Goal: Use online tool/utility: Utilize a website feature to perform a specific function

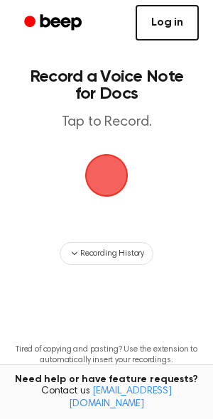
click at [158, 26] on link "Log in" at bounding box center [167, 23] width 63 height 36
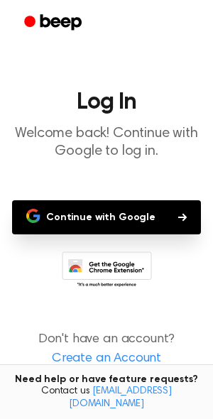
click at [121, 217] on button "Continue with Google" at bounding box center [106, 217] width 189 height 34
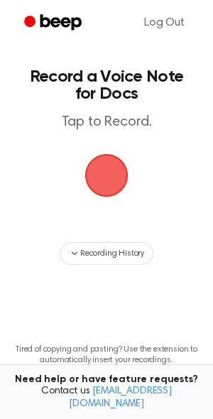
click at [99, 171] on span "button" at bounding box center [106, 175] width 69 height 69
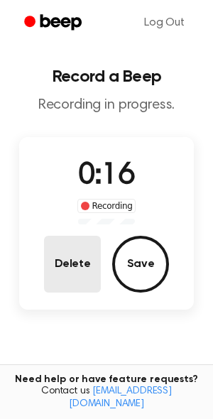
click at [63, 258] on button "Delete" at bounding box center [72, 264] width 57 height 57
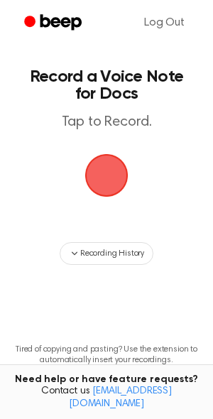
click at [104, 172] on span "button" at bounding box center [106, 175] width 68 height 68
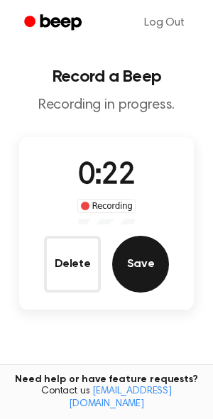
click at [143, 269] on button "Save" at bounding box center [140, 264] width 57 height 57
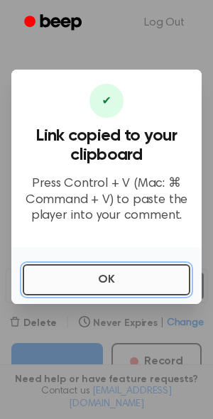
click at [116, 269] on button "OK" at bounding box center [107, 279] width 168 height 31
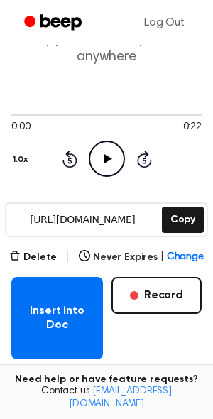
scroll to position [70, 0]
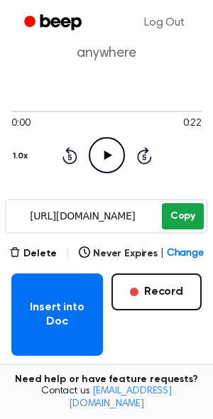
click at [174, 219] on button "Copy" at bounding box center [183, 216] width 42 height 26
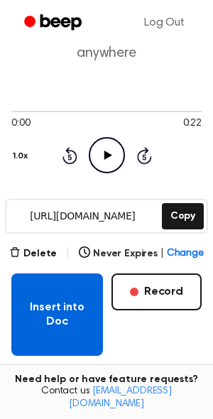
click at [65, 306] on button "Insert into Doc" at bounding box center [57, 315] width 92 height 82
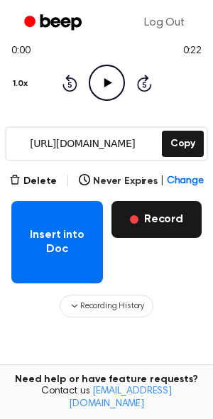
scroll to position [144, 0]
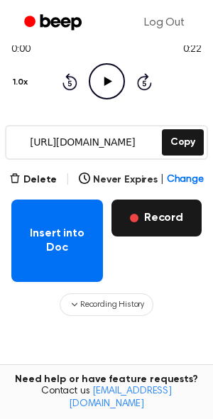
click at [149, 221] on button "Record" at bounding box center [157, 218] width 90 height 37
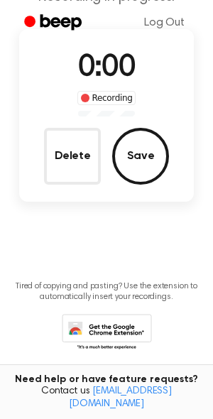
scroll to position [0, 0]
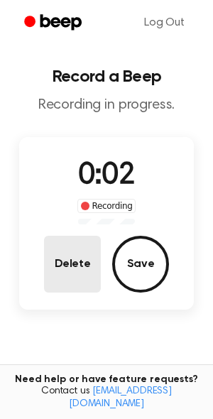
click at [80, 274] on button "Delete" at bounding box center [72, 264] width 57 height 57
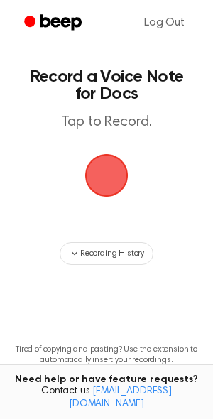
click at [102, 173] on span "button" at bounding box center [106, 175] width 55 height 55
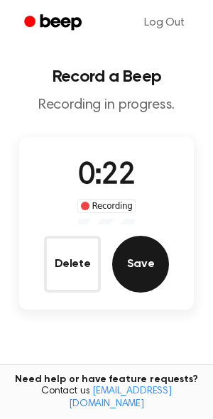
click at [137, 259] on button "Save" at bounding box center [140, 264] width 57 height 57
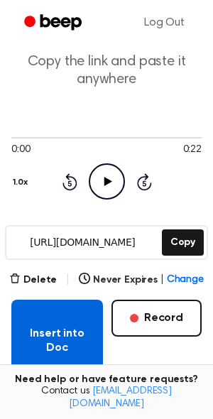
scroll to position [55, 0]
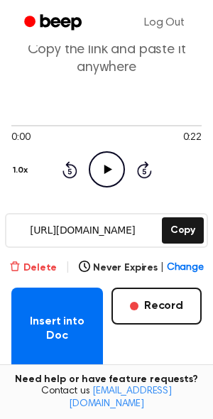
click at [40, 262] on button "Delete" at bounding box center [33, 268] width 48 height 15
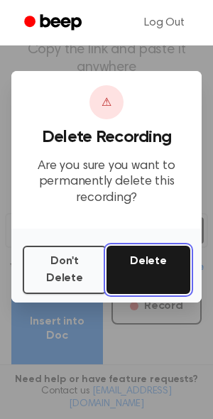
click at [139, 269] on button "Delete" at bounding box center [149, 270] width 84 height 48
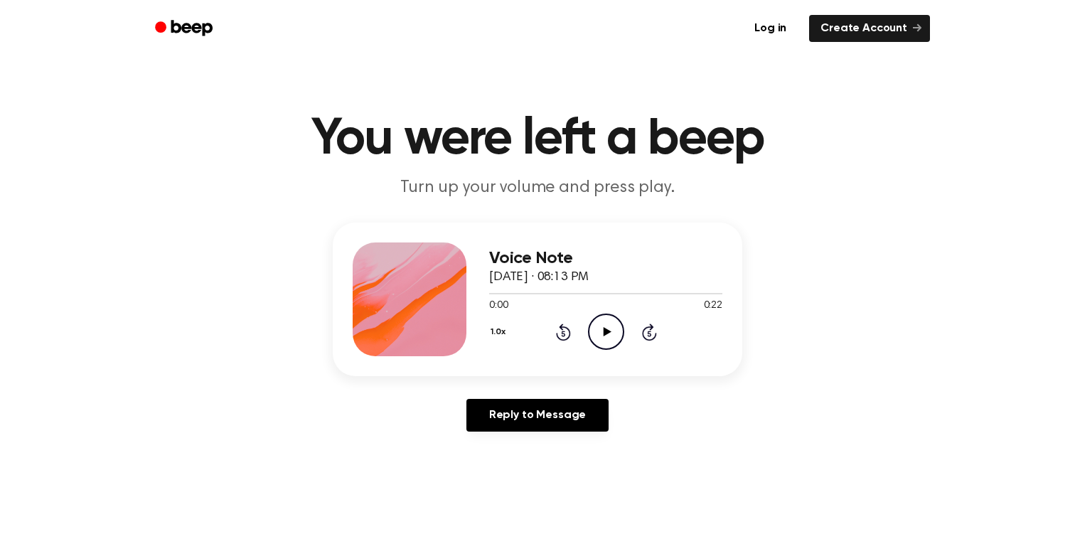
click at [591, 338] on icon "Play Audio" at bounding box center [606, 331] width 36 height 36
click at [607, 328] on icon at bounding box center [606, 331] width 6 height 9
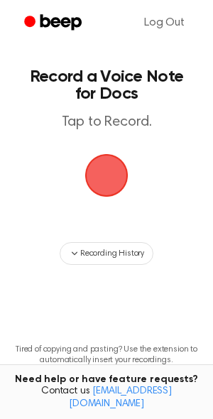
click at [107, 166] on span "button" at bounding box center [106, 175] width 77 height 77
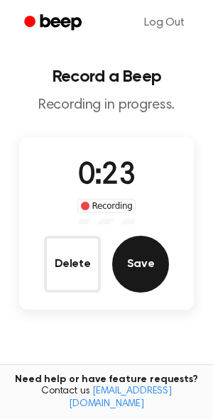
click at [134, 260] on button "Save" at bounding box center [140, 264] width 57 height 57
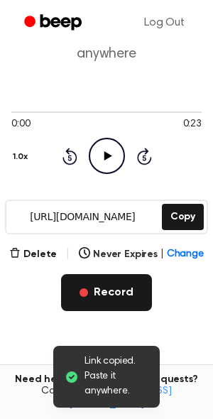
scroll to position [62, 0]
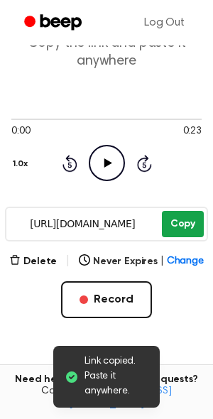
click at [171, 222] on button "Copy" at bounding box center [183, 224] width 42 height 26
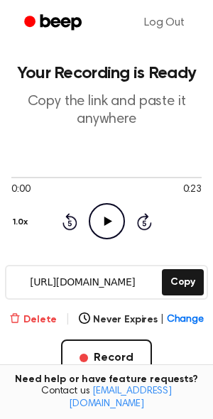
scroll to position [0, 0]
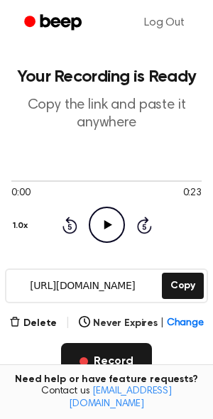
click at [112, 355] on button "Record" at bounding box center [106, 361] width 90 height 37
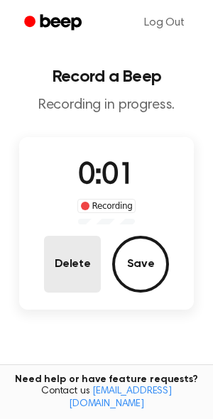
click at [80, 262] on button "Delete" at bounding box center [72, 264] width 57 height 57
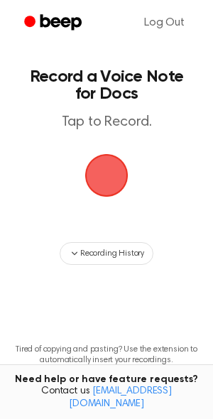
click at [95, 186] on span "button" at bounding box center [106, 175] width 65 height 65
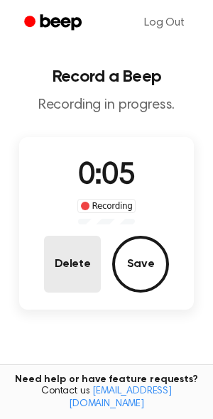
click at [65, 263] on button "Delete" at bounding box center [72, 264] width 57 height 57
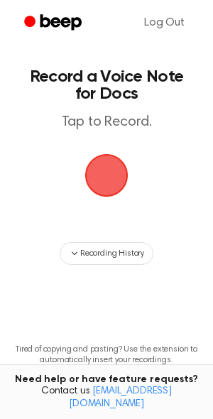
click at [109, 181] on span "button" at bounding box center [107, 176] width 74 height 74
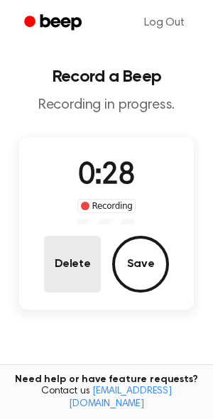
click at [78, 269] on button "Delete" at bounding box center [72, 264] width 57 height 57
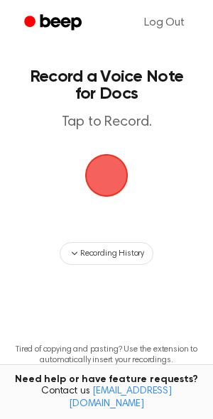
click at [105, 177] on span "button" at bounding box center [107, 176] width 80 height 80
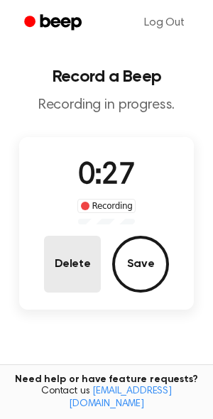
click at [70, 250] on button "Delete" at bounding box center [72, 264] width 57 height 57
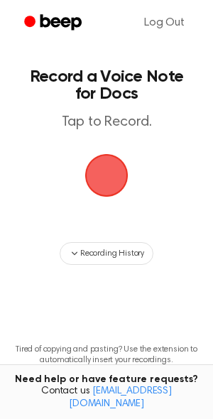
click at [104, 178] on span "button" at bounding box center [107, 176] width 80 height 80
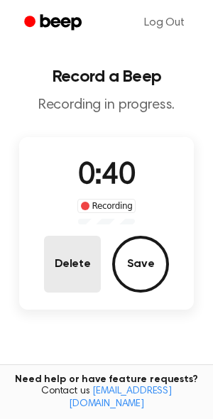
click at [72, 260] on button "Delete" at bounding box center [72, 264] width 57 height 57
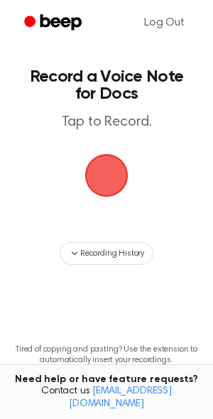
click at [124, 186] on span "button" at bounding box center [106, 175] width 77 height 77
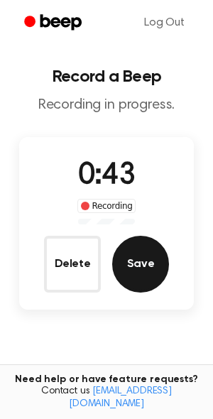
click at [133, 255] on button "Save" at bounding box center [140, 264] width 57 height 57
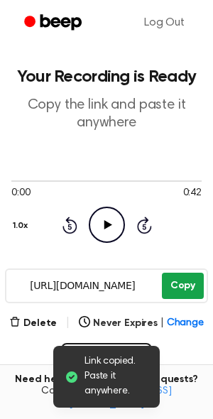
click at [181, 287] on button "Copy" at bounding box center [183, 286] width 42 height 26
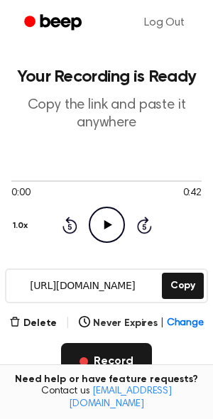
click at [96, 358] on button "Record" at bounding box center [106, 361] width 90 height 37
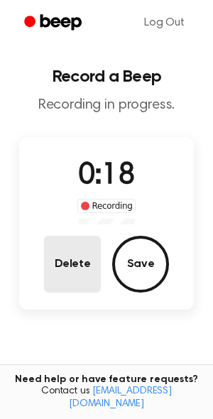
drag, startPoint x: 144, startPoint y: 282, endPoint x: 65, endPoint y: 274, distance: 80.1
click at [65, 274] on div "Delete Save" at bounding box center [106, 264] width 125 height 57
click at [65, 274] on button "Delete" at bounding box center [72, 264] width 57 height 57
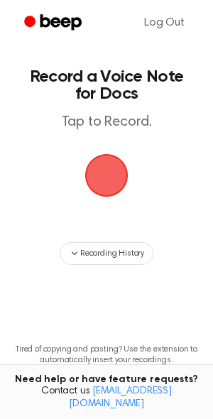
click at [105, 173] on span "button" at bounding box center [107, 176] width 76 height 76
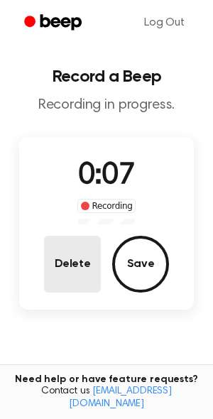
click at [73, 259] on button "Delete" at bounding box center [72, 264] width 57 height 57
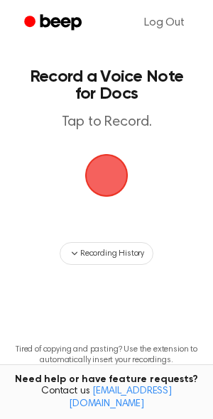
click at [107, 176] on span "button" at bounding box center [106, 175] width 73 height 73
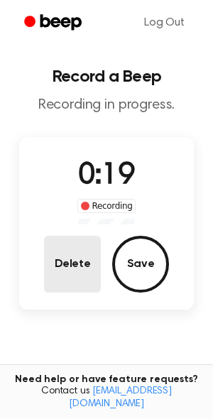
click at [75, 271] on button "Delete" at bounding box center [72, 264] width 57 height 57
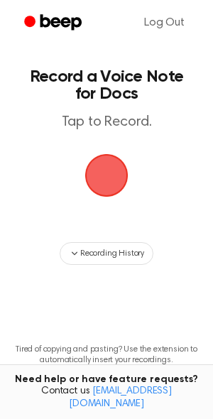
click at [104, 182] on span "button" at bounding box center [107, 176] width 80 height 80
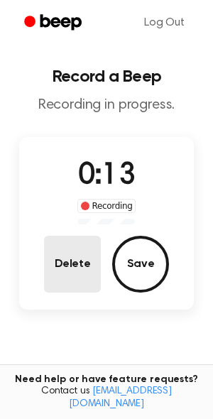
click at [80, 259] on button "Delete" at bounding box center [72, 264] width 57 height 57
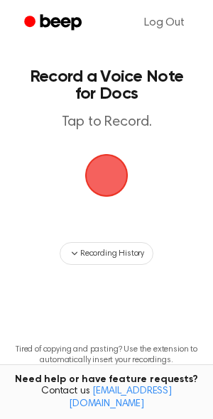
click at [108, 176] on span "button" at bounding box center [106, 175] width 61 height 61
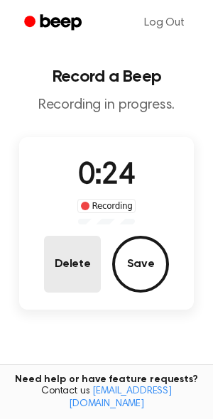
click at [78, 267] on button "Delete" at bounding box center [72, 264] width 57 height 57
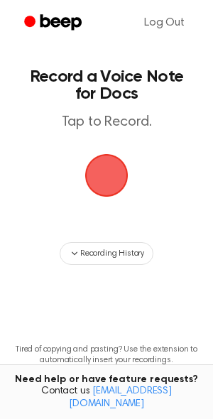
click at [98, 183] on span "button" at bounding box center [107, 176] width 80 height 80
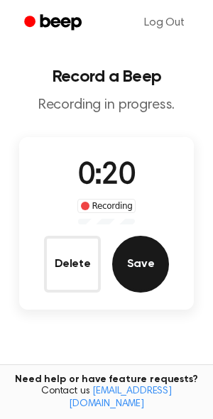
click at [139, 265] on button "Save" at bounding box center [140, 264] width 57 height 57
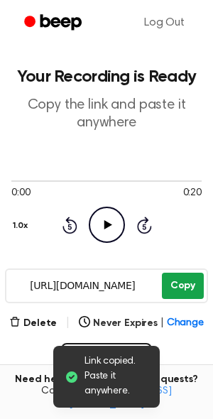
click at [179, 285] on button "Copy" at bounding box center [183, 286] width 42 height 26
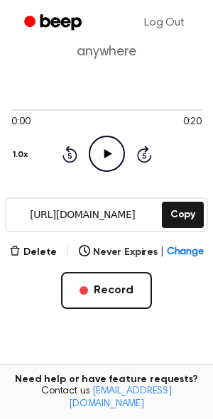
scroll to position [74, 0]
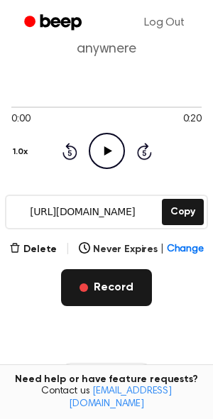
click at [92, 286] on button "Record" at bounding box center [106, 287] width 90 height 37
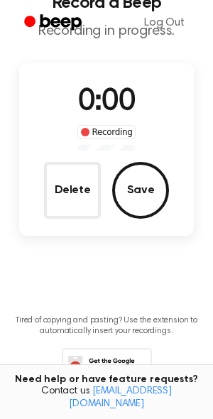
scroll to position [0, 0]
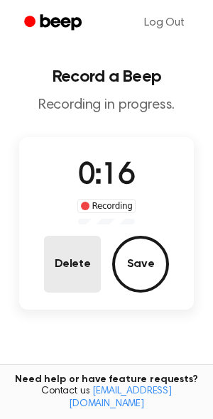
click at [80, 279] on button "Delete" at bounding box center [72, 264] width 57 height 57
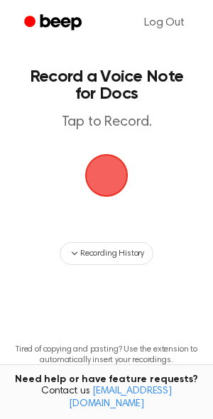
click at [105, 182] on span "button" at bounding box center [106, 175] width 73 height 73
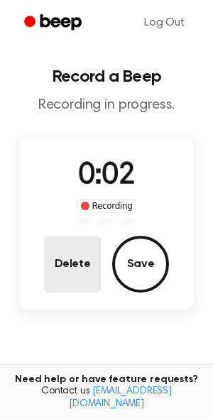
click at [64, 264] on button "Delete" at bounding box center [72, 264] width 57 height 57
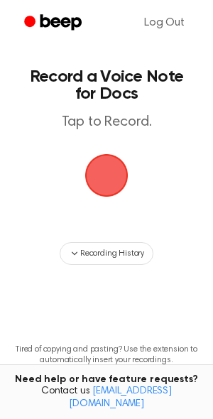
click at [100, 176] on span "button" at bounding box center [106, 175] width 79 height 79
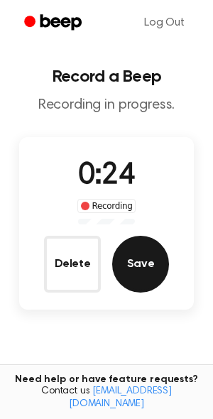
click at [157, 279] on button "Save" at bounding box center [140, 264] width 57 height 57
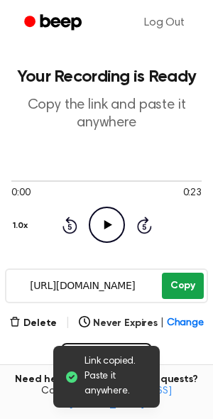
click at [178, 292] on button "Copy" at bounding box center [183, 286] width 42 height 26
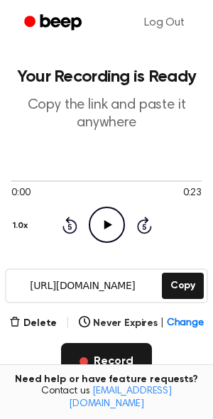
click at [126, 360] on button "Record" at bounding box center [106, 361] width 90 height 37
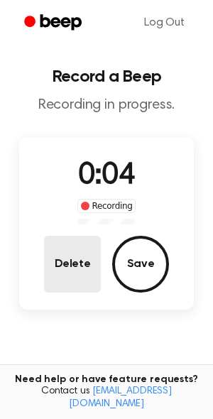
click at [68, 271] on button "Delete" at bounding box center [72, 264] width 57 height 57
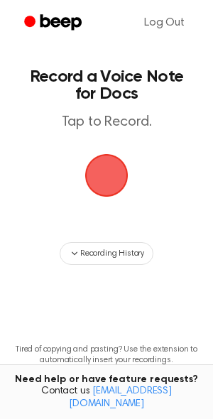
click at [113, 166] on span "button" at bounding box center [107, 176] width 80 height 80
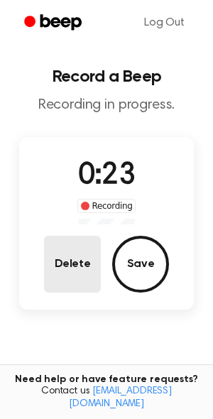
click at [72, 265] on button "Delete" at bounding box center [72, 264] width 57 height 57
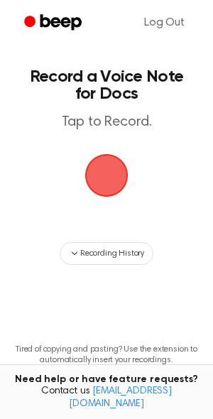
click at [100, 170] on span "button" at bounding box center [106, 175] width 58 height 58
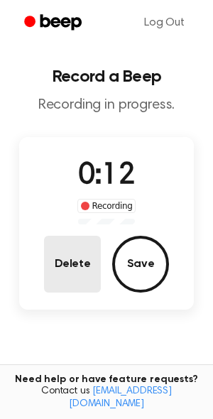
click at [75, 260] on button "Delete" at bounding box center [72, 264] width 57 height 57
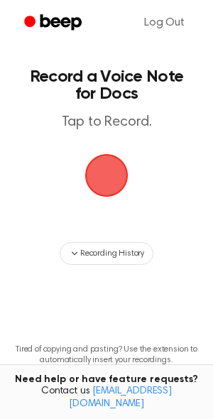
click at [104, 167] on span "button" at bounding box center [106, 175] width 51 height 51
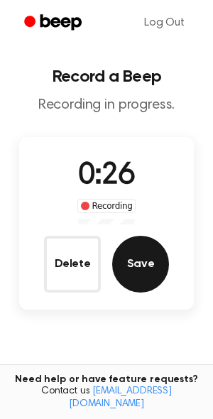
click at [162, 261] on button "Save" at bounding box center [140, 264] width 57 height 57
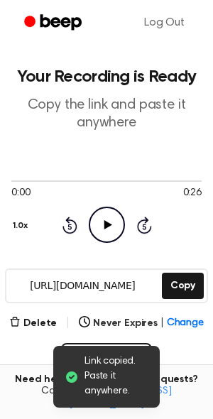
click at [109, 231] on icon "Play Audio" at bounding box center [107, 225] width 36 height 36
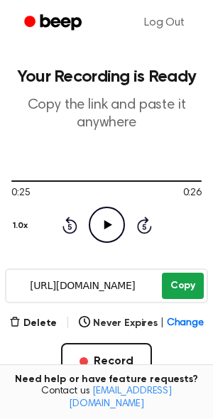
click at [176, 290] on button "Copy" at bounding box center [183, 286] width 42 height 26
click at [186, 279] on button "Copy" at bounding box center [183, 286] width 42 height 26
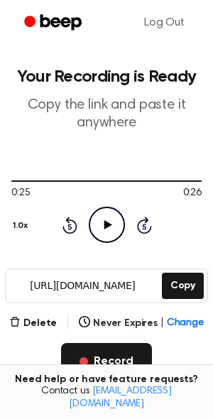
click at [93, 357] on button "Record" at bounding box center [106, 361] width 90 height 37
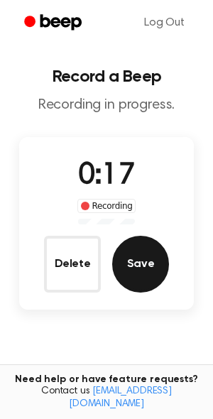
click at [131, 275] on button "Save" at bounding box center [140, 264] width 57 height 57
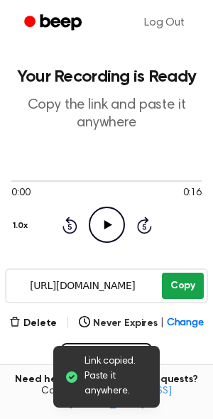
click at [183, 289] on button "Copy" at bounding box center [183, 286] width 42 height 26
click at [183, 284] on button "Copy" at bounding box center [183, 286] width 42 height 26
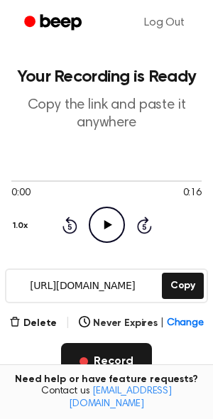
click at [92, 355] on button "Record" at bounding box center [106, 361] width 90 height 37
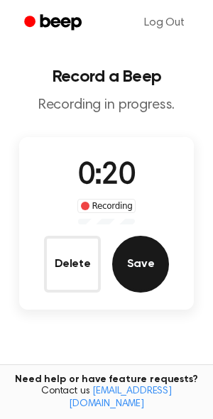
click at [137, 279] on button "Save" at bounding box center [140, 264] width 57 height 57
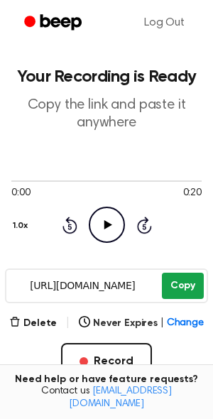
click at [181, 287] on button "Copy" at bounding box center [183, 286] width 42 height 26
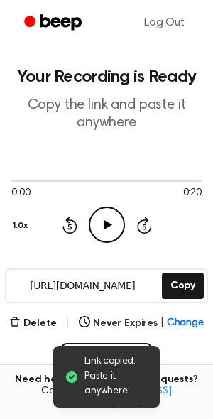
click at [104, 285] on input "[URL][DOMAIN_NAME]" at bounding box center [82, 286] width 153 height 32
